Goal: Task Accomplishment & Management: Use online tool/utility

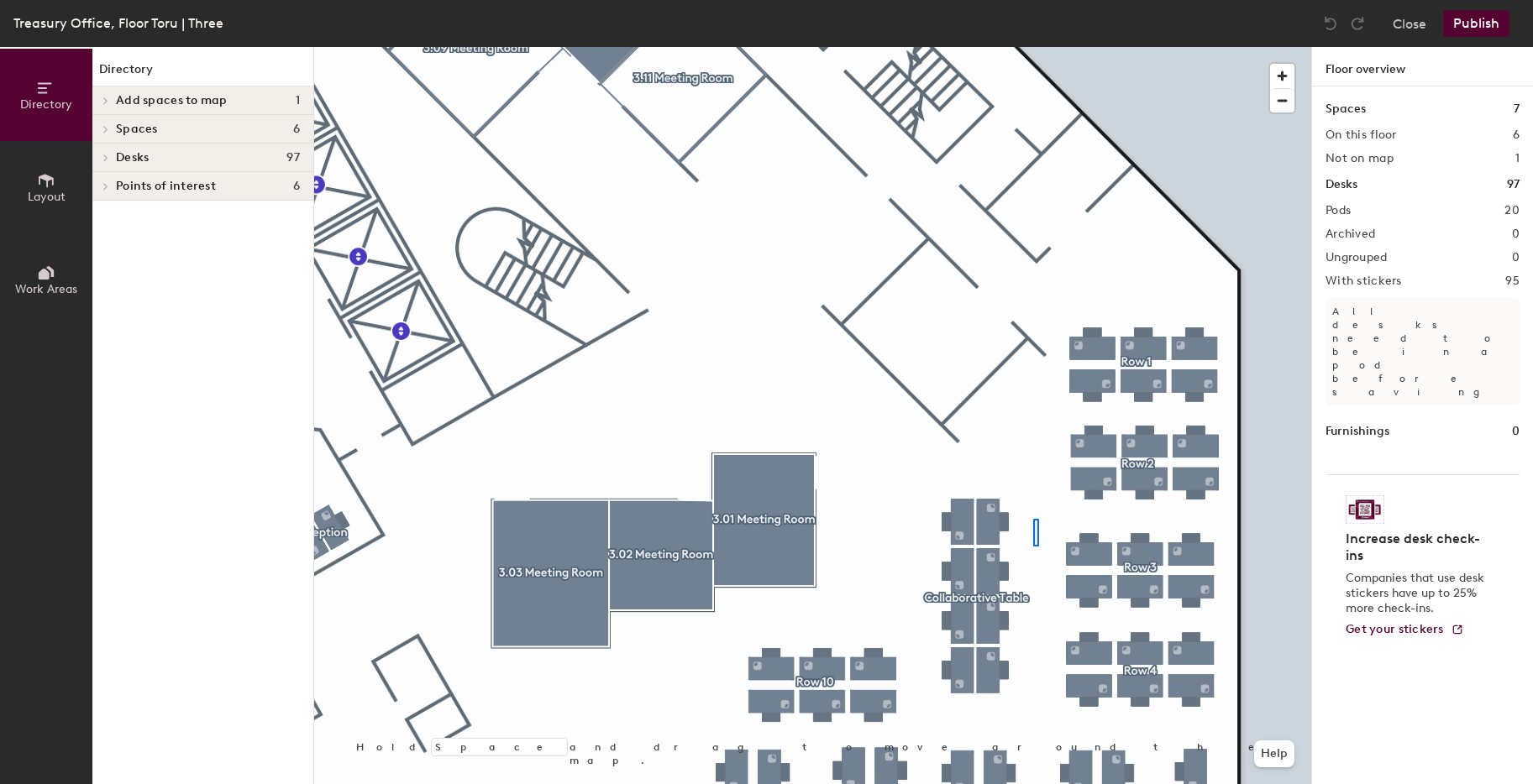
click at [1033, 47] on div at bounding box center [813, 47] width 997 height 0
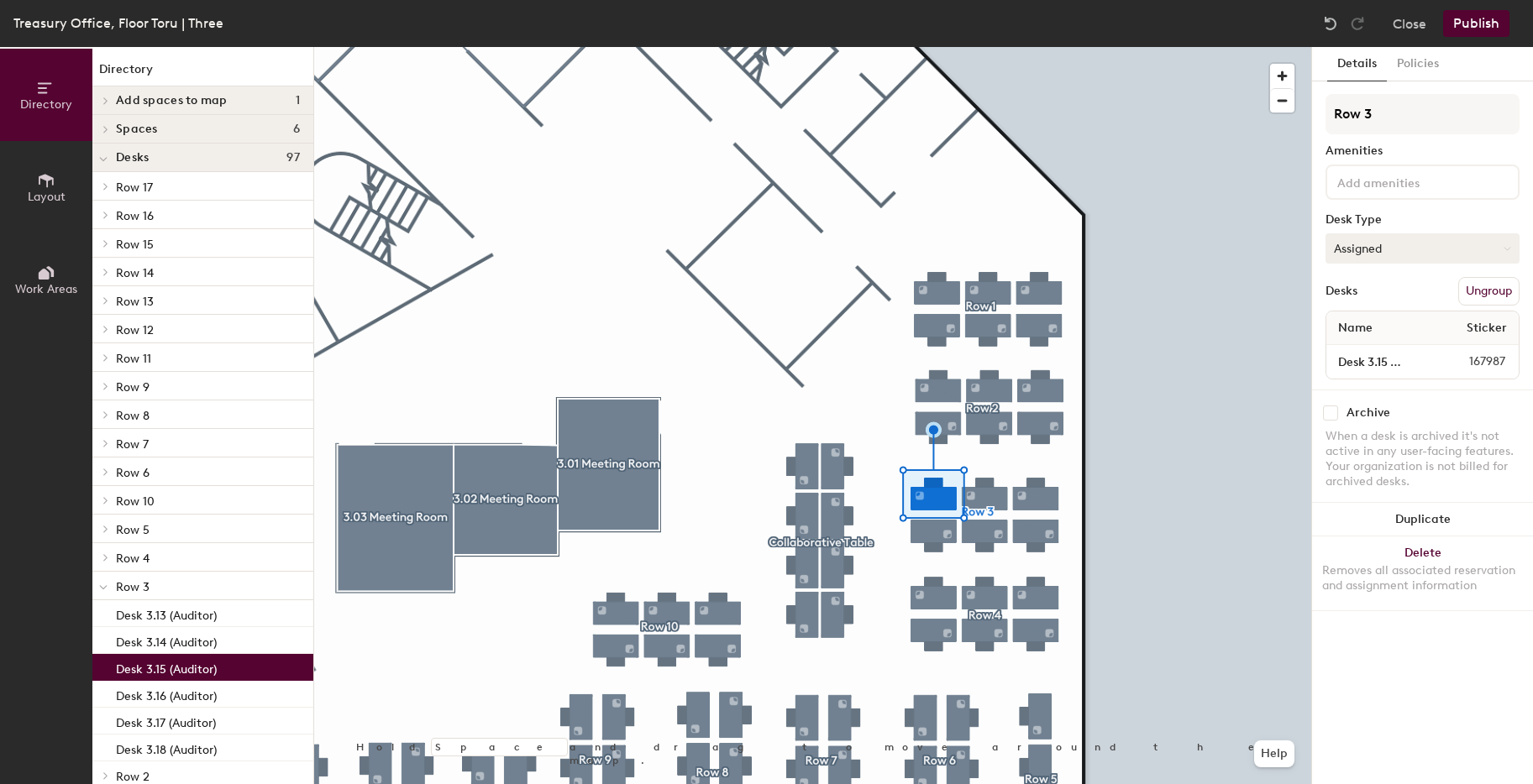
click at [1424, 252] on button "Assigned" at bounding box center [1422, 249] width 194 height 30
click at [1375, 355] on div "Hoteled" at bounding box center [1411, 351] width 168 height 26
click at [1386, 362] on input "Desk 3.15 (Auditor)" at bounding box center [1379, 361] width 99 height 24
click at [1394, 362] on input "Desk 3.15 (Auditor)" at bounding box center [1379, 361] width 99 height 24
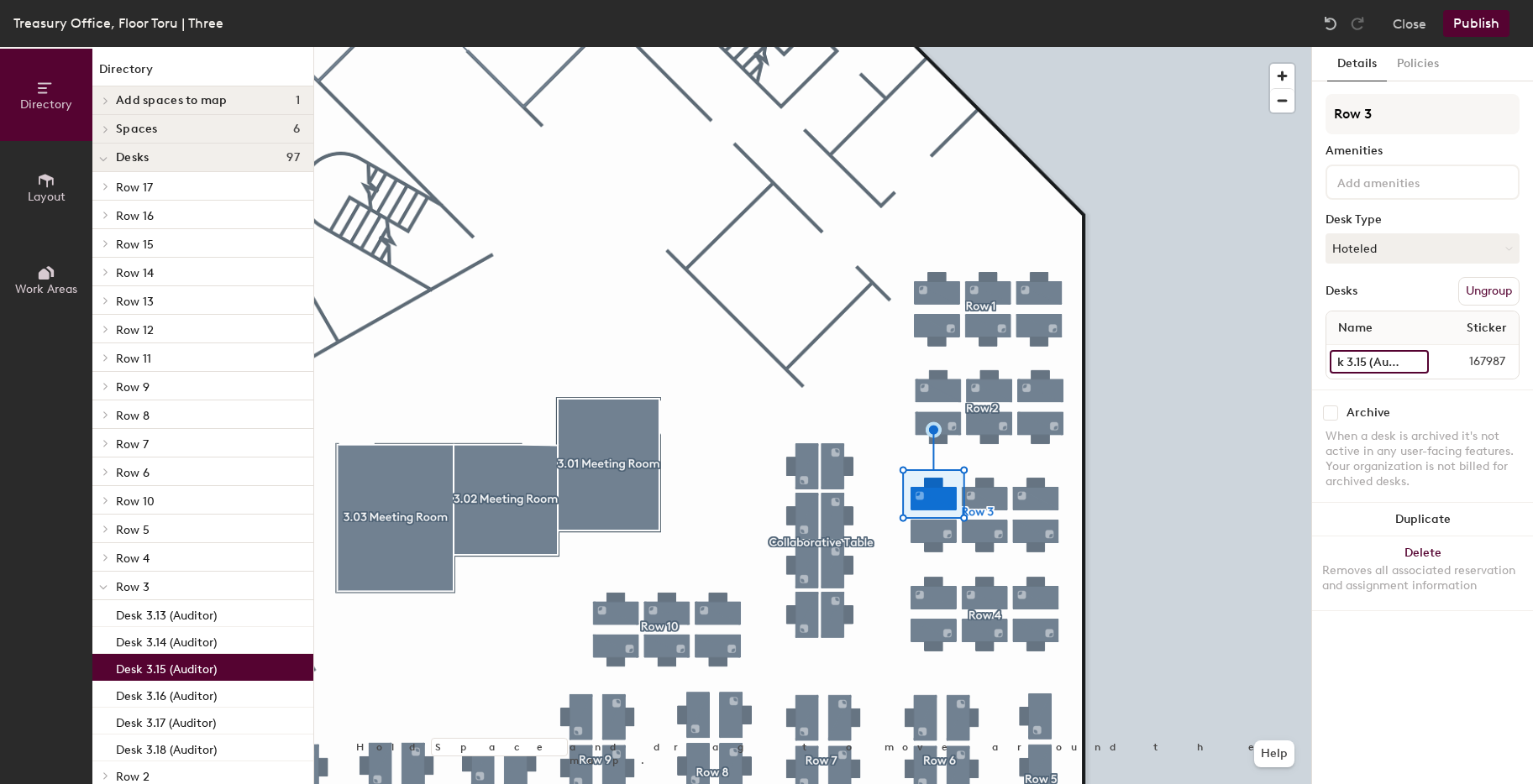
drag, startPoint x: 1394, startPoint y: 362, endPoint x: 1422, endPoint y: 362, distance: 28.0
click at [1422, 362] on input "Desk 3.15 (Auditor)" at bounding box center [1379, 361] width 99 height 24
click at [1423, 363] on input "Desk 3.15 (Auditor)" at bounding box center [1379, 361] width 99 height 24
type input "Desk 3.15"
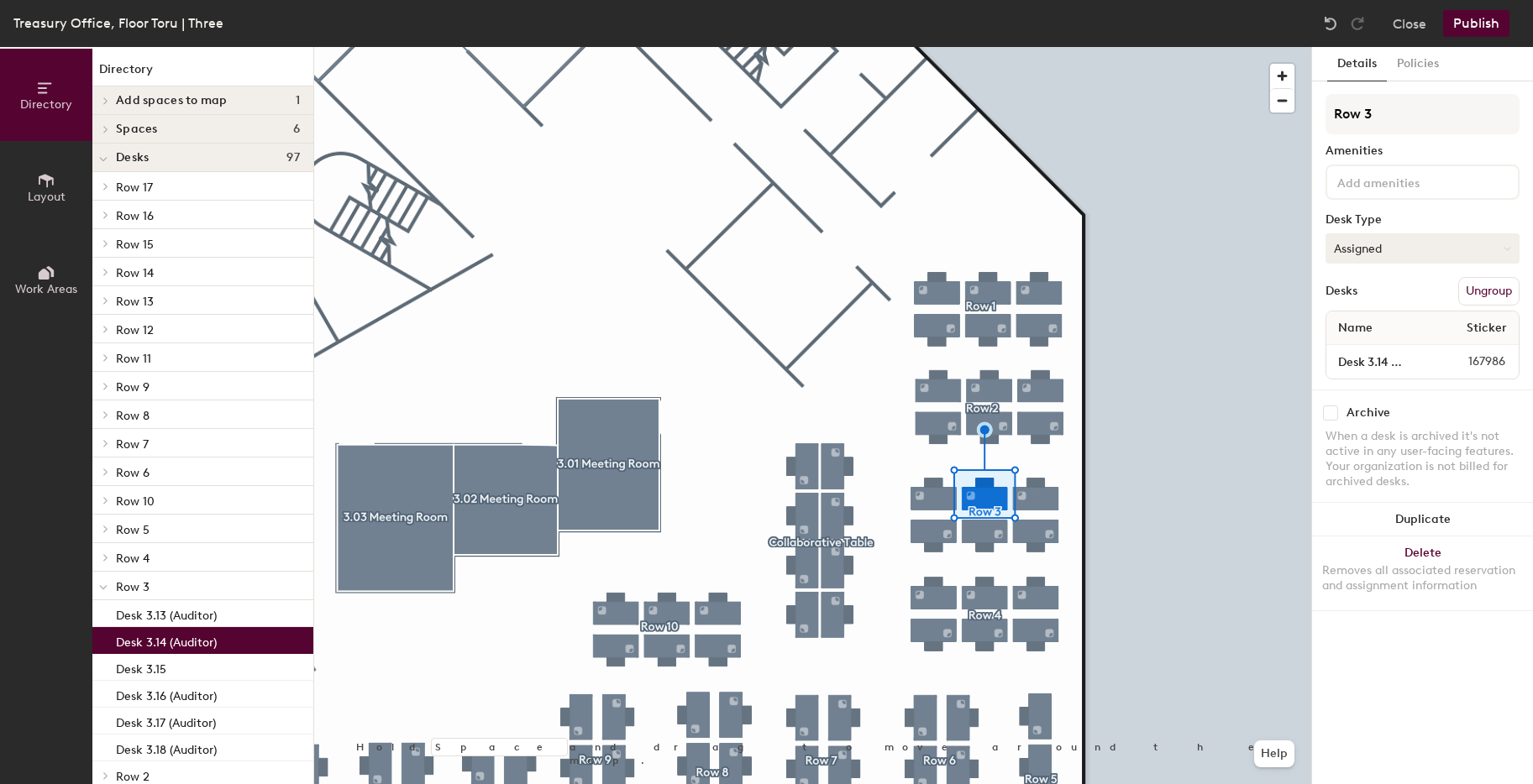
click at [1397, 245] on button "Assigned" at bounding box center [1422, 249] width 194 height 30
click at [1394, 348] on div "Hoteled" at bounding box center [1411, 351] width 168 height 26
click at [1376, 362] on input "Desk 3.14 (Auditor)" at bounding box center [1379, 361] width 98 height 24
click at [1404, 361] on input "Desk 3.14 (Auditor)" at bounding box center [1379, 361] width 98 height 24
type input "Desk 3.14"
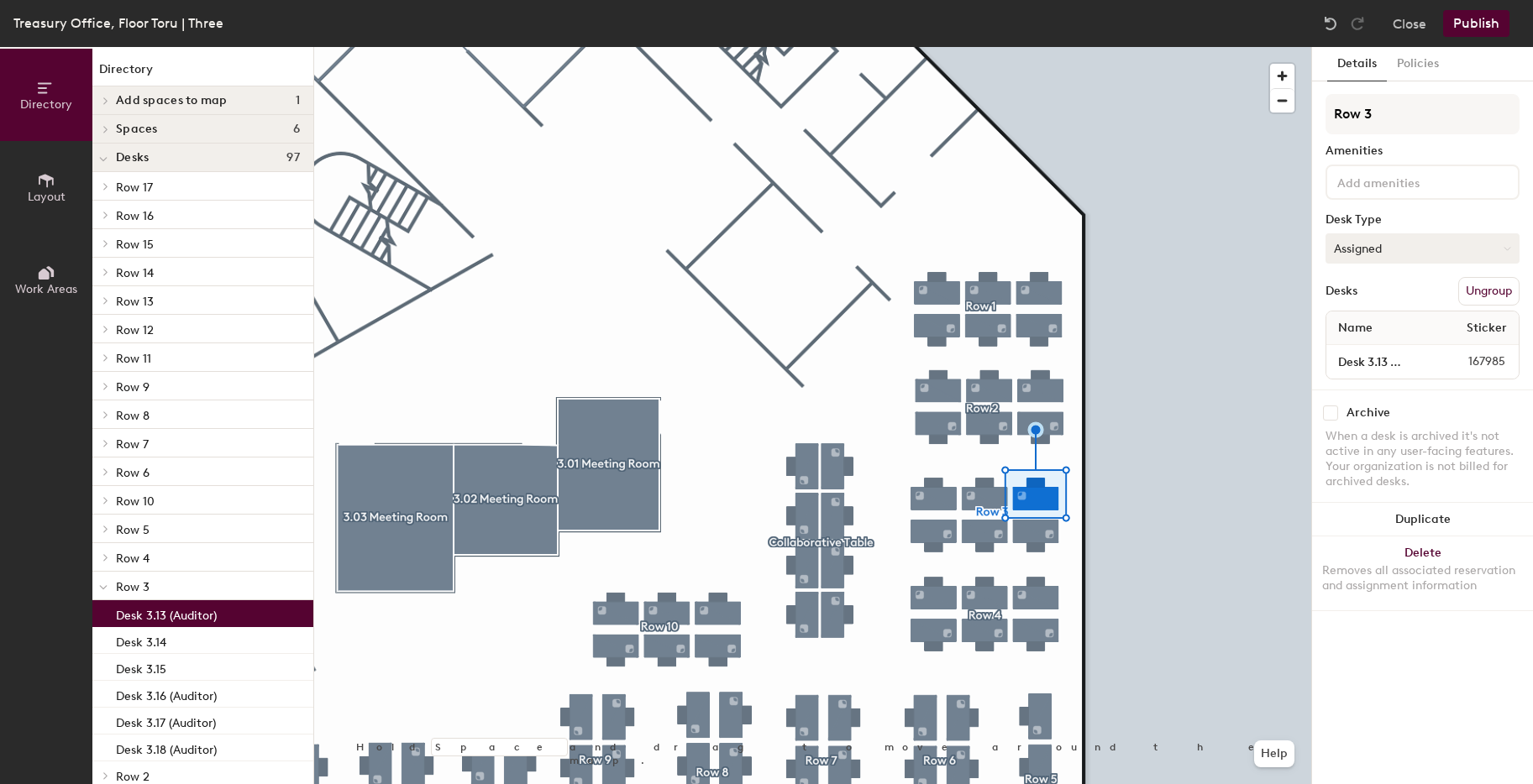
click at [1393, 238] on button "Assigned" at bounding box center [1422, 249] width 194 height 30
click at [1389, 346] on div "Hoteled" at bounding box center [1411, 351] width 168 height 26
click at [1384, 357] on input "Desk 3.13 (Auditor)" at bounding box center [1379, 361] width 98 height 24
click at [1392, 363] on input "Desk 3.13 (Auditor)" at bounding box center [1379, 361] width 98 height 24
type input "Desk 3.13"
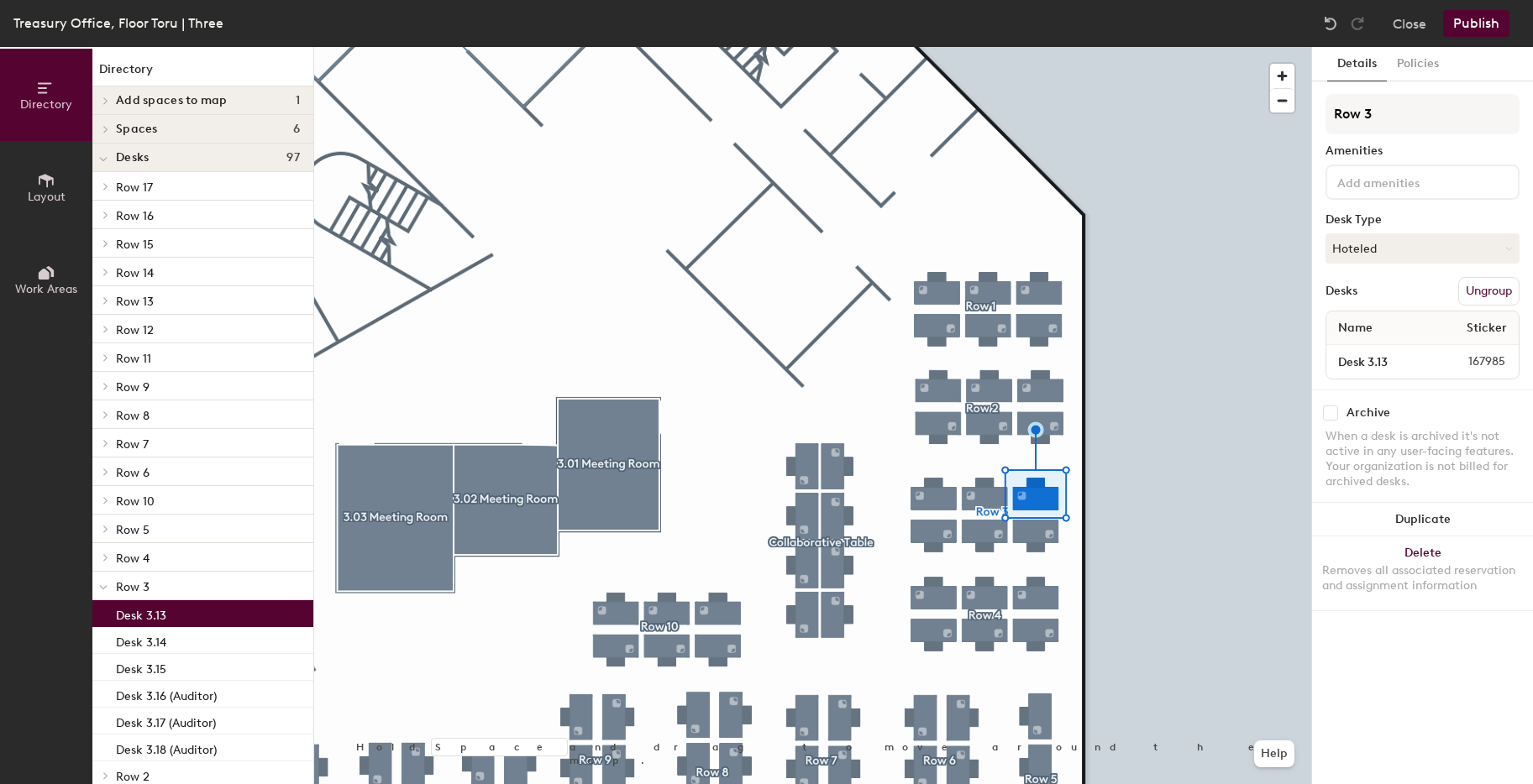
click at [1471, 26] on button "Publish" at bounding box center [1476, 24] width 66 height 26
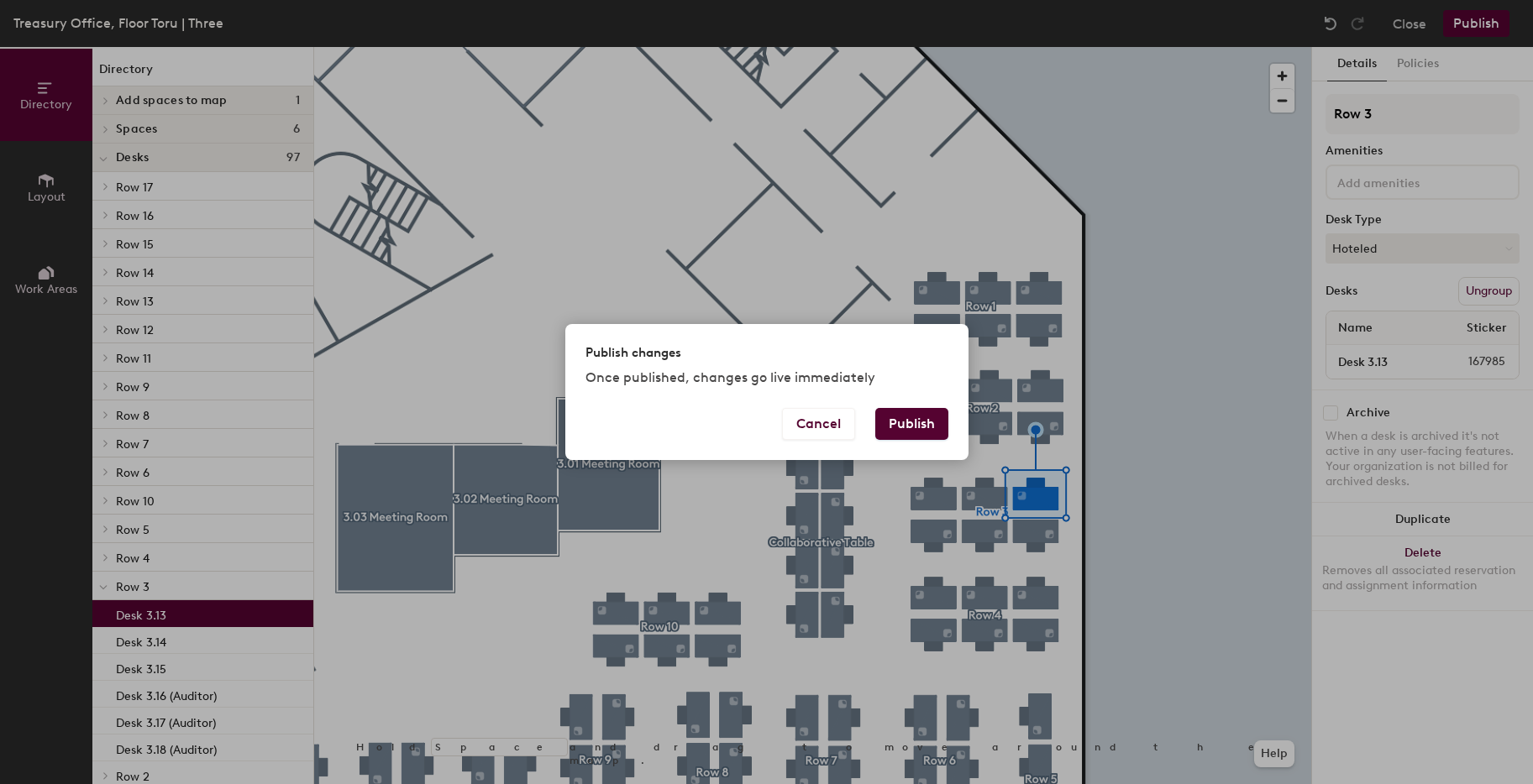
click at [911, 425] on button "Publish" at bounding box center [911, 424] width 73 height 32
